Goal: Task Accomplishment & Management: Use online tool/utility

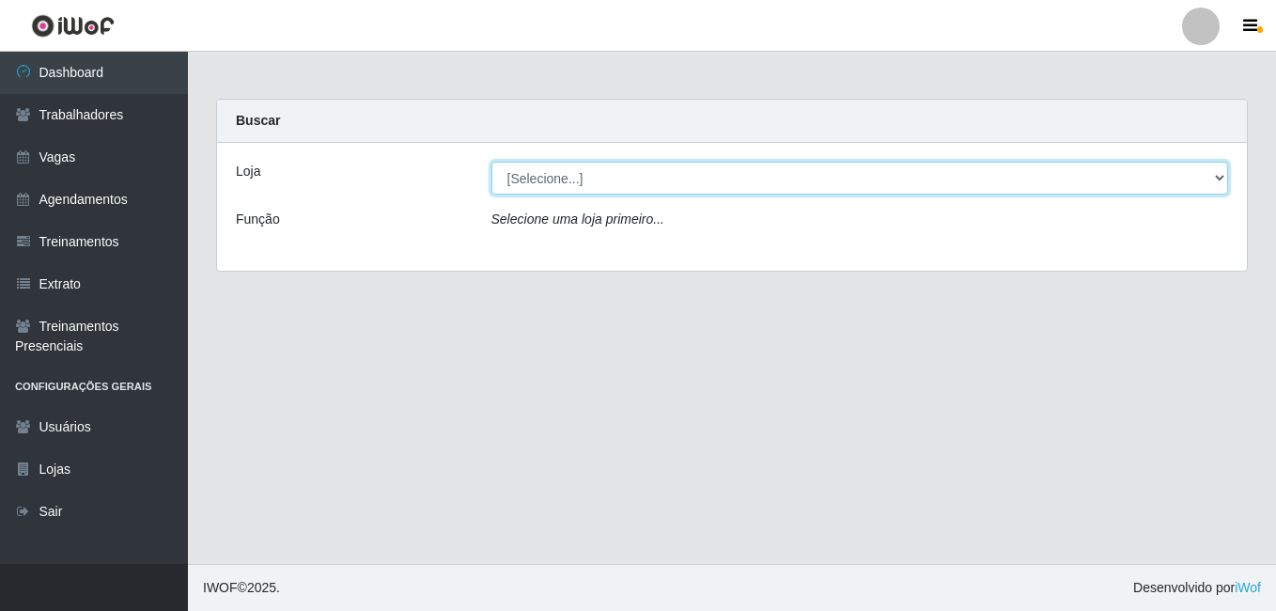
click at [660, 173] on select "[Selecione...] BL Importadora" at bounding box center [861, 178] width 738 height 33
select select "259"
click at [492, 162] on select "[Selecione...] BL Importadora" at bounding box center [861, 178] width 738 height 33
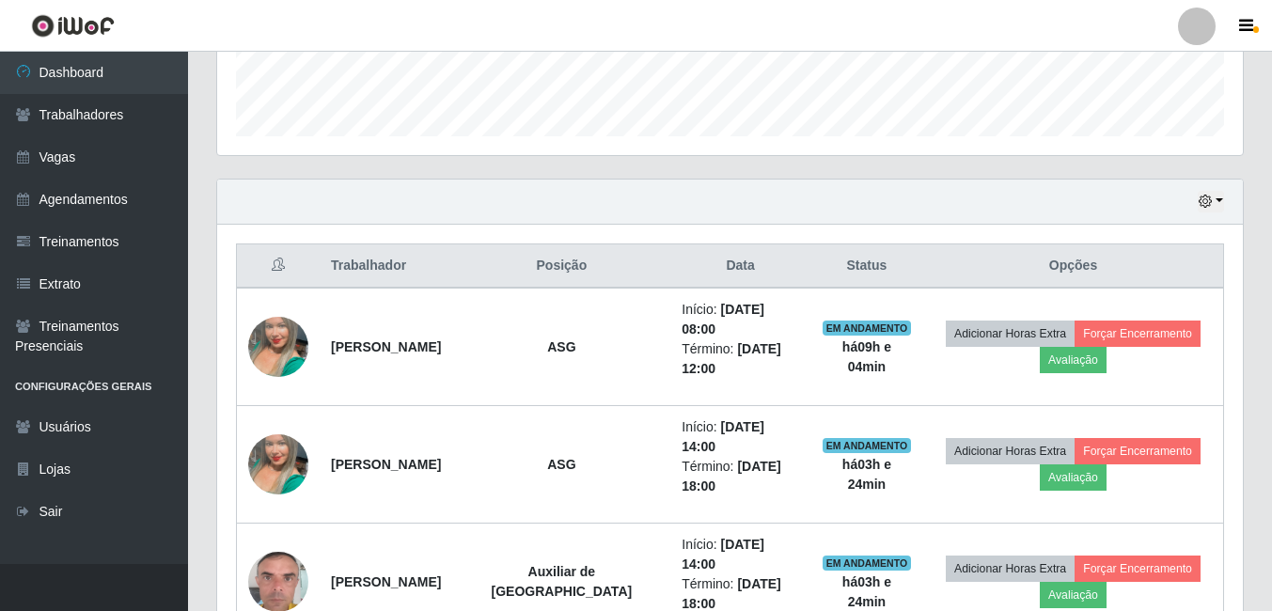
scroll to position [596, 0]
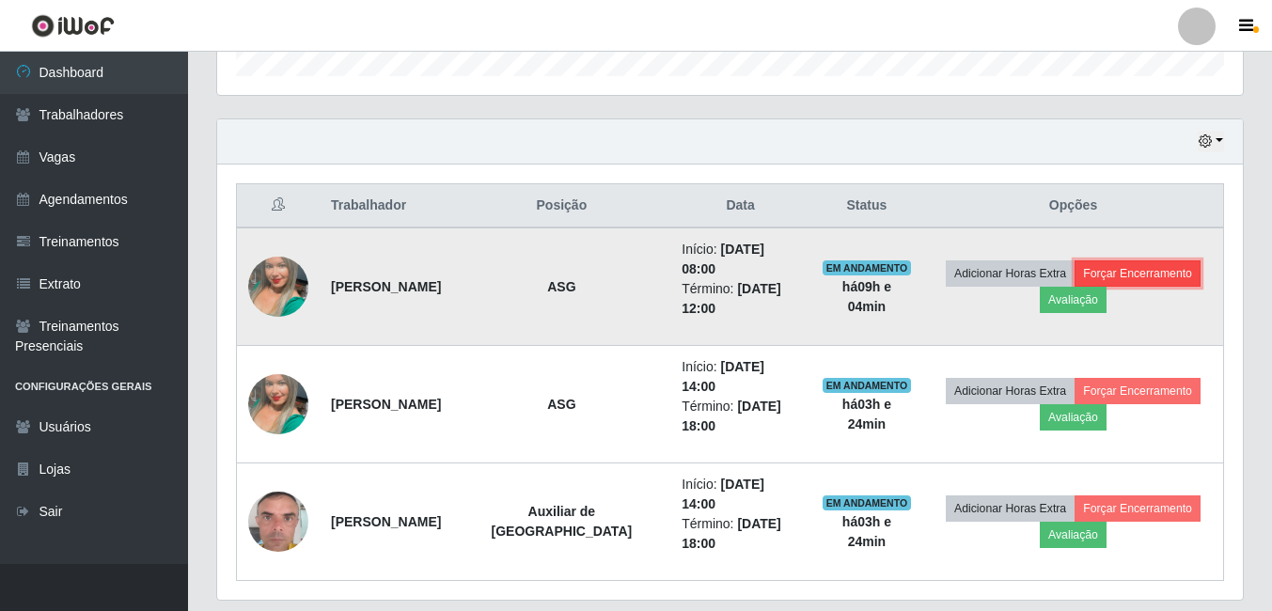
click at [1132, 263] on button "Forçar Encerramento" at bounding box center [1137, 273] width 126 height 26
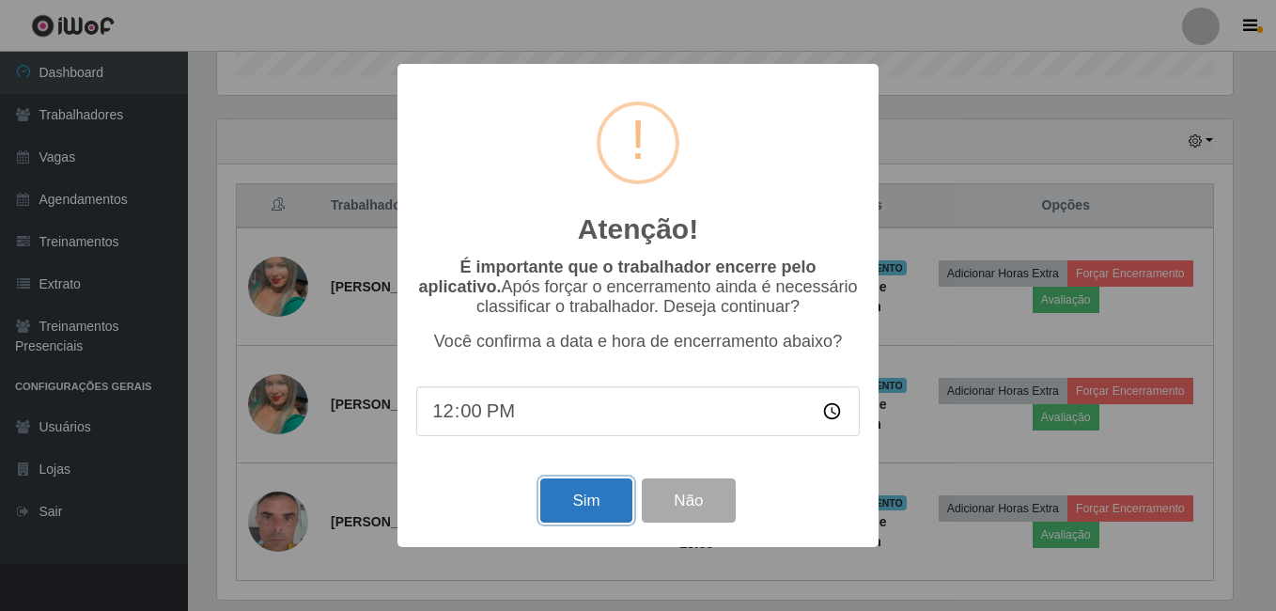
click at [590, 495] on button "Sim" at bounding box center [585, 500] width 91 height 44
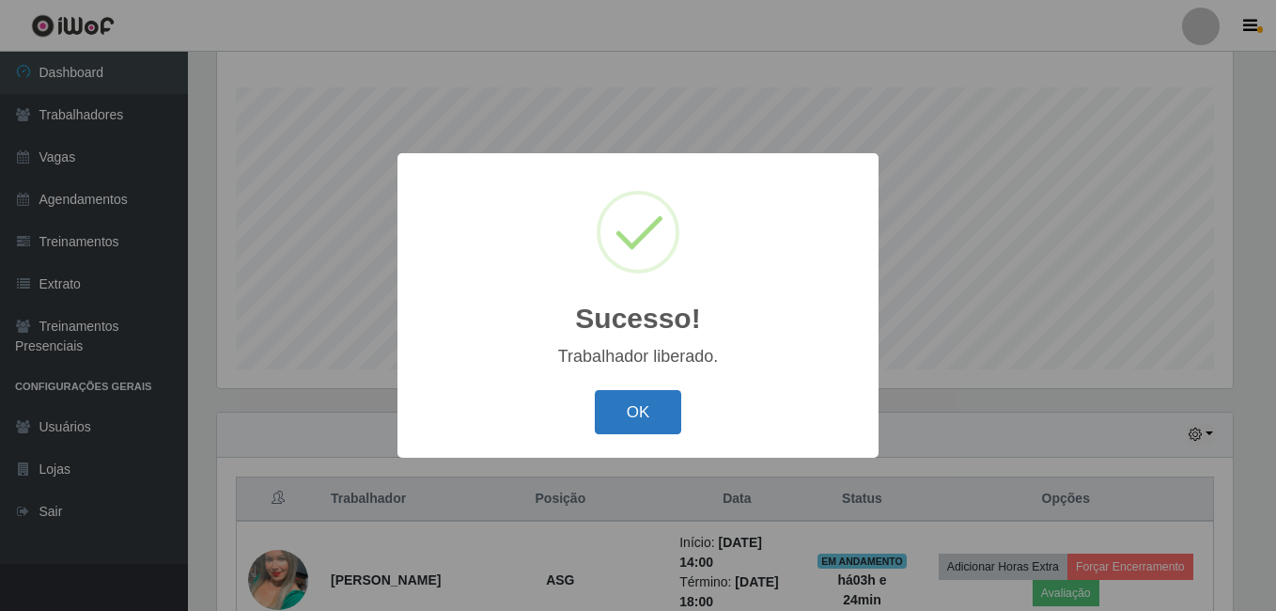
click at [656, 405] on button "OK" at bounding box center [638, 412] width 87 height 44
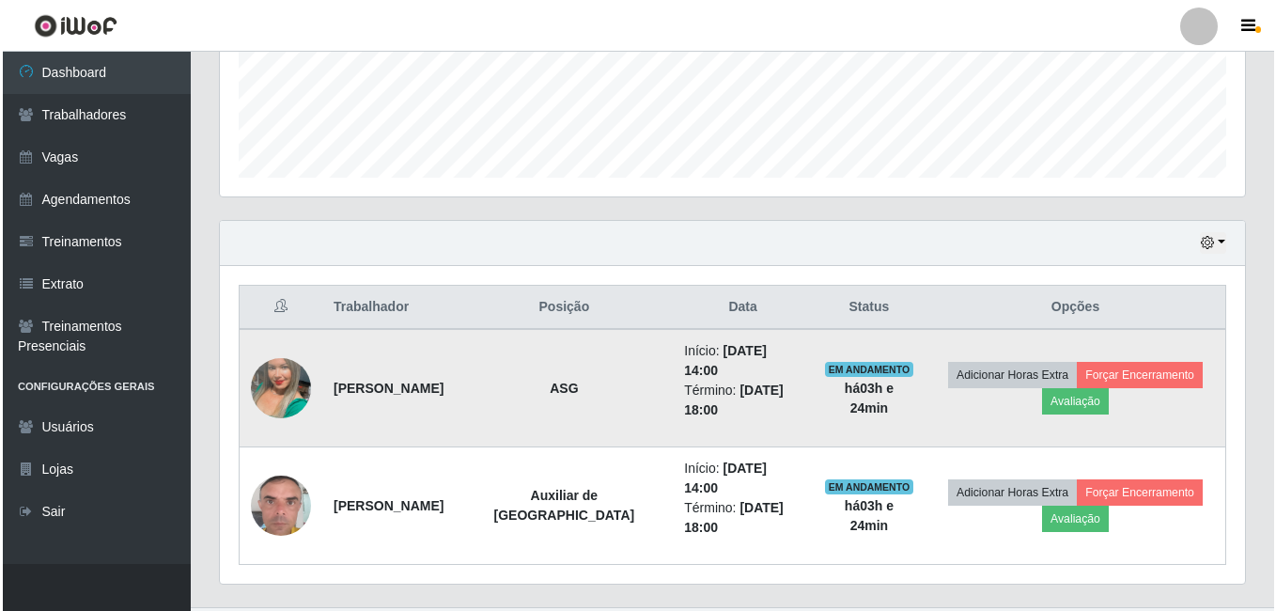
scroll to position [498, 0]
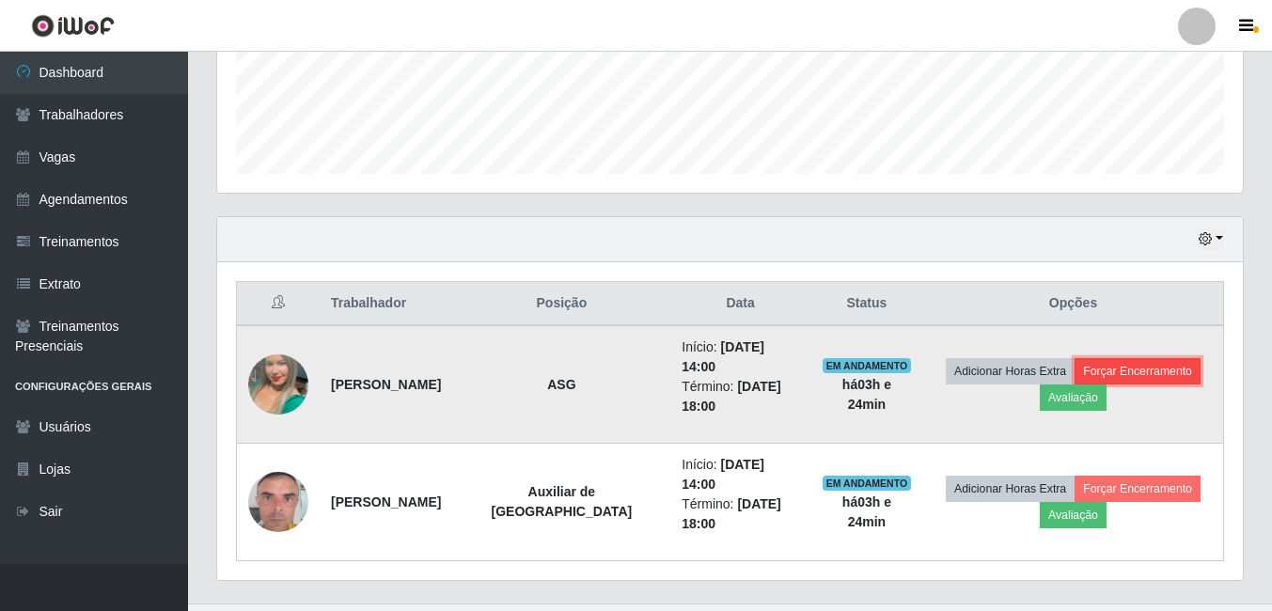
click at [1128, 358] on button "Forçar Encerramento" at bounding box center [1137, 371] width 126 height 26
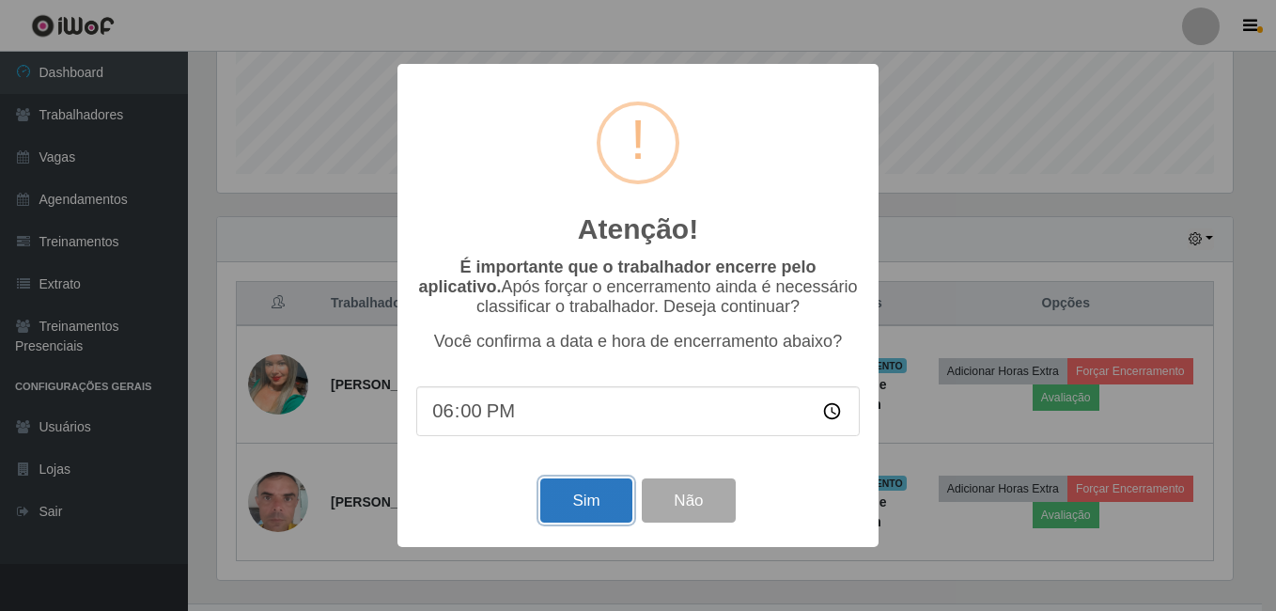
click at [615, 511] on button "Sim" at bounding box center [585, 500] width 91 height 44
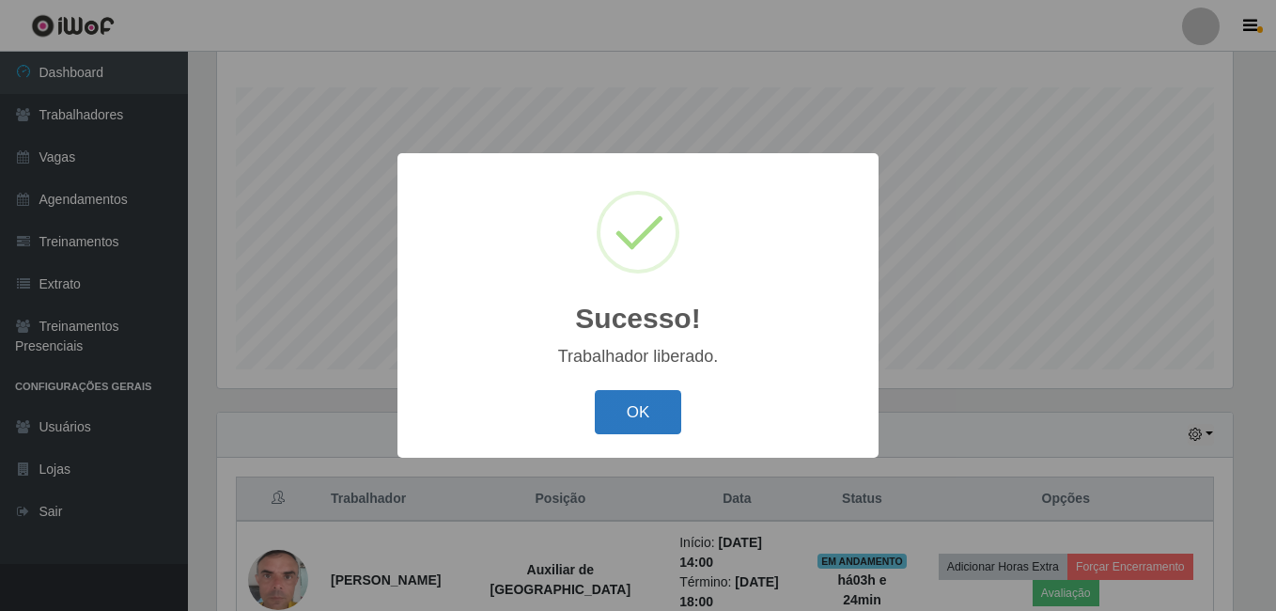
click at [618, 423] on button "OK" at bounding box center [638, 412] width 87 height 44
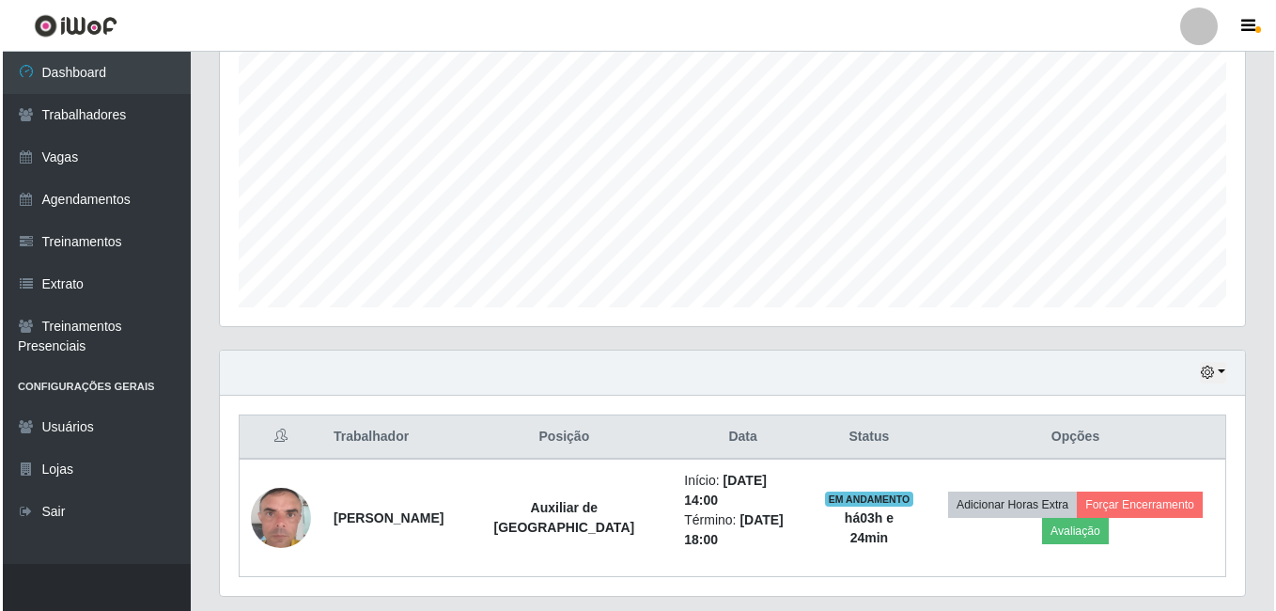
scroll to position [400, 0]
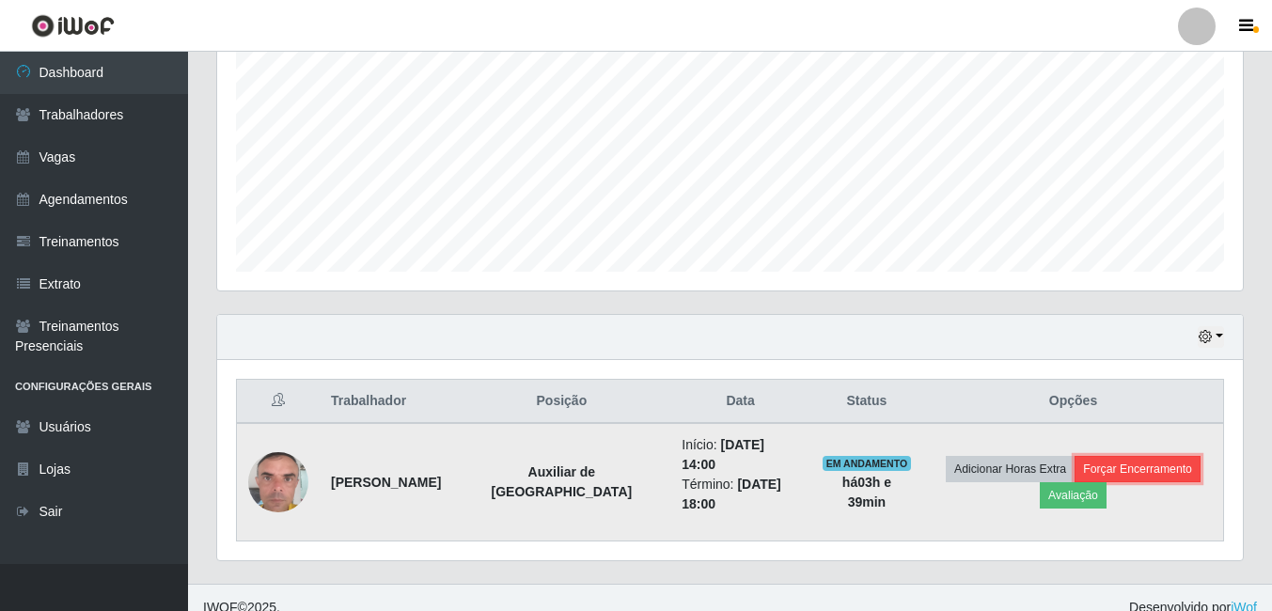
click at [1104, 456] on button "Forçar Encerramento" at bounding box center [1137, 469] width 126 height 26
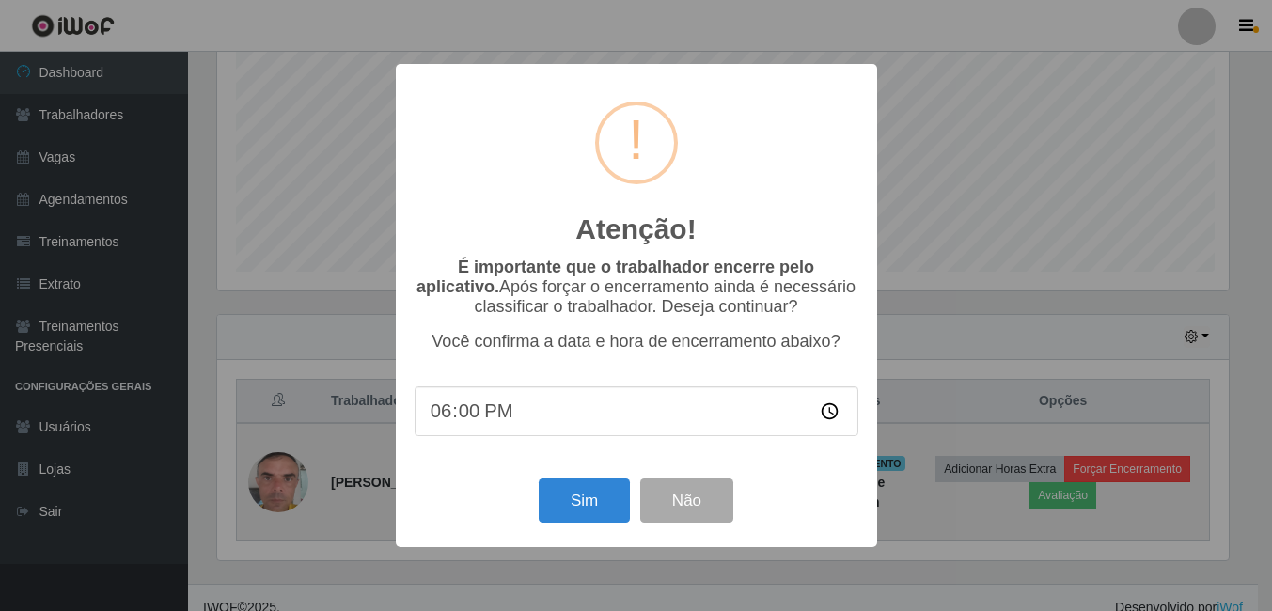
scroll to position [390, 1016]
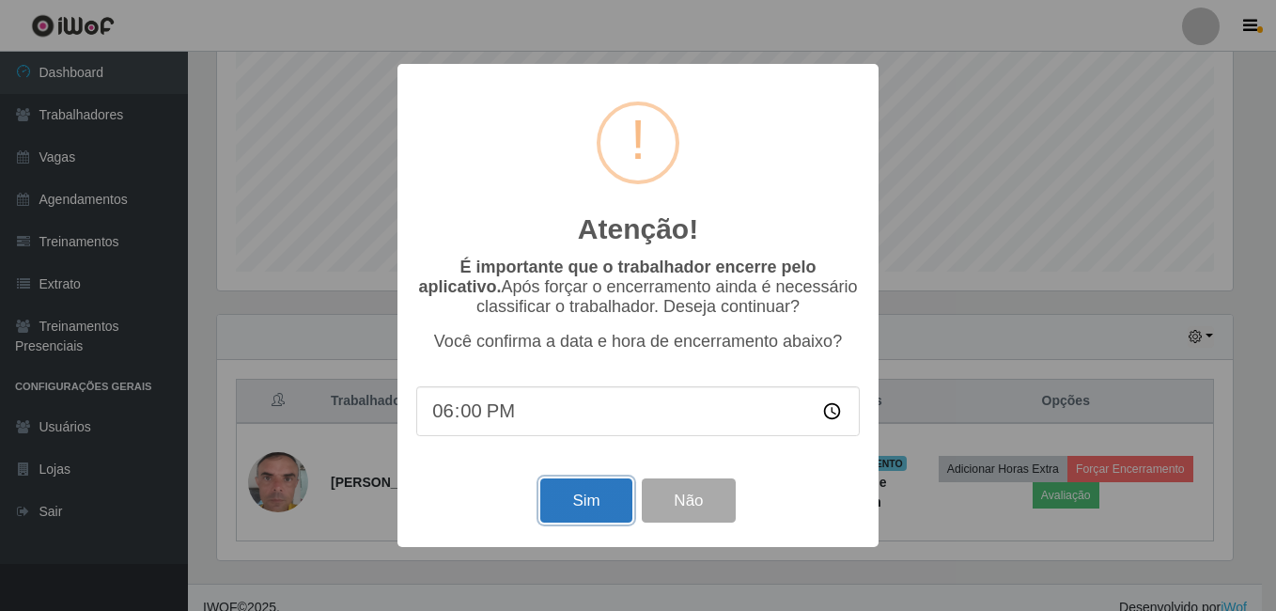
click at [623, 523] on button "Sim" at bounding box center [585, 500] width 91 height 44
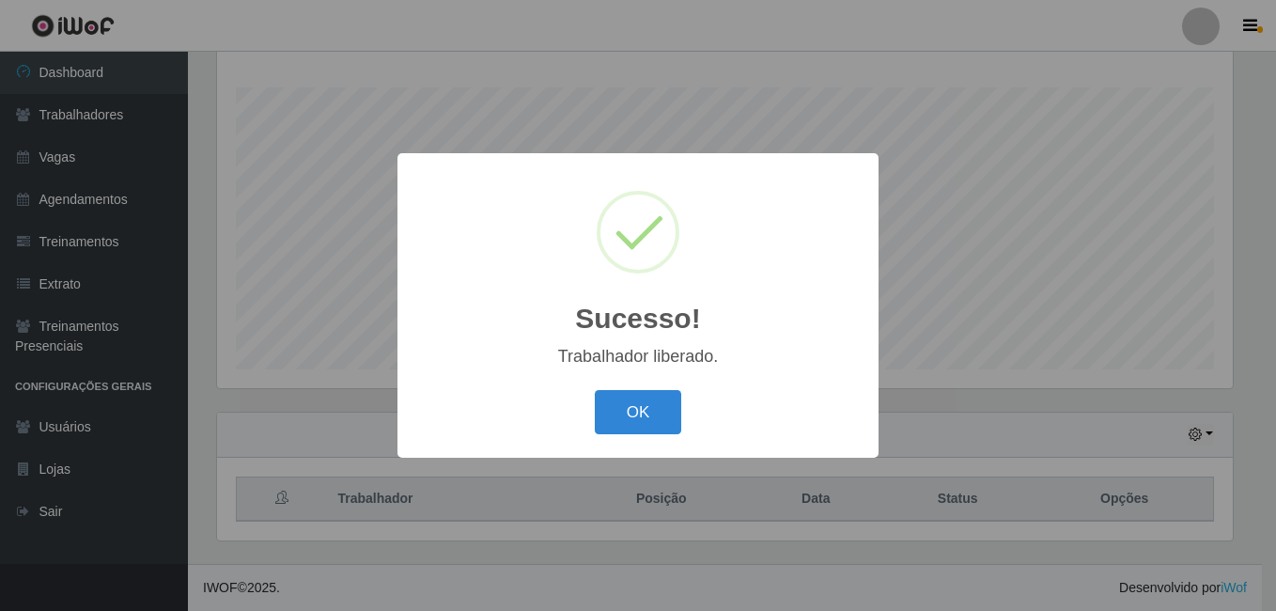
click at [577, 414] on div "OK Cancel" at bounding box center [638, 412] width 444 height 54
click at [604, 413] on button "OK" at bounding box center [638, 412] width 87 height 44
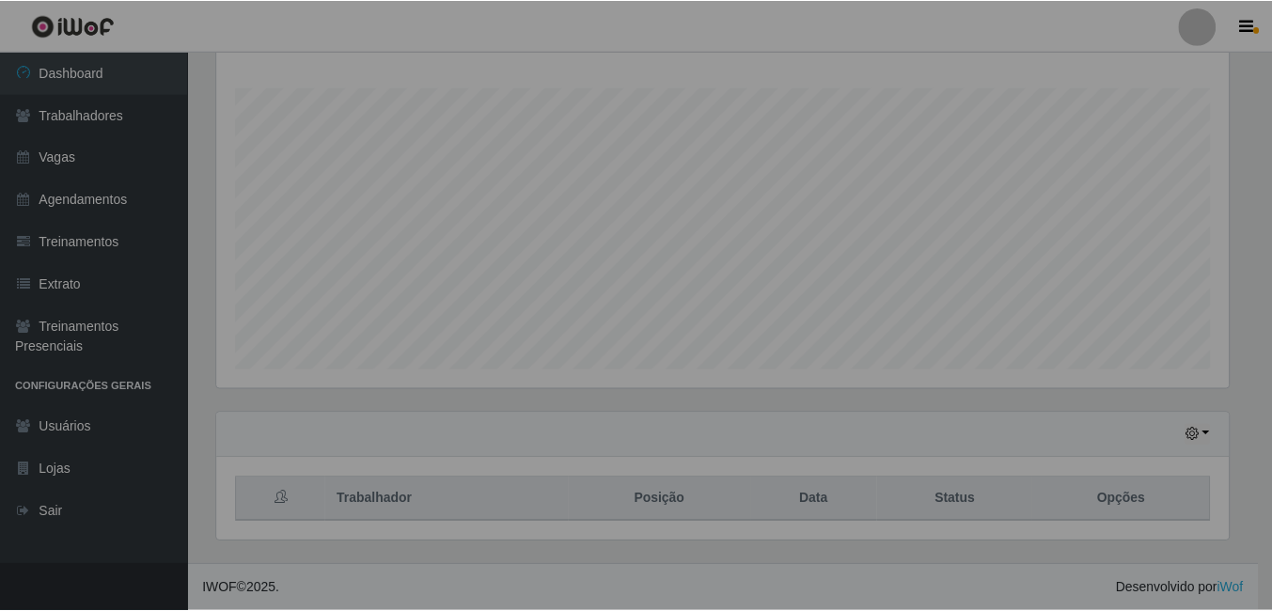
scroll to position [390, 1025]
